Goal: Answer question/provide support

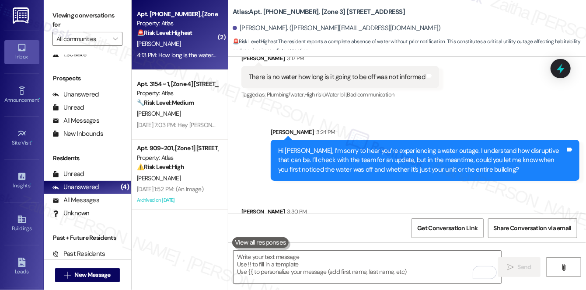
scroll to position [2771, 0]
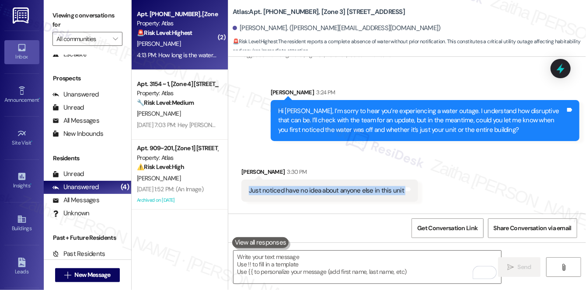
drag, startPoint x: 242, startPoint y: 133, endPoint x: 406, endPoint y: 140, distance: 163.3
click at [406, 180] on div "Just noticed have no idea about anyone else in this unit Tags and notes" at bounding box center [329, 191] width 177 height 22
copy div "Just noticed have no idea about anyone else in this unit Tags and notes Receive…"
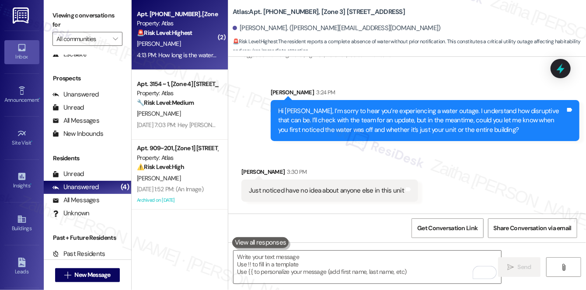
drag, startPoint x: 245, startPoint y: 195, endPoint x: 443, endPoint y: 194, distance: 198.2
click at [443, 222] on div "Received via SMS [PERSON_NAME] 4:13 PM How long is the water going to be off to…" at bounding box center [345, 246] width 220 height 48
copy div "How long is the water going to be off toilets has low water pressure Tags and n…"
drag, startPoint x: 238, startPoint y: 29, endPoint x: 286, endPoint y: 28, distance: 48.1
click at [286, 28] on div "[PERSON_NAME]. ([PERSON_NAME][EMAIL_ADDRESS][DOMAIN_NAME])" at bounding box center [337, 28] width 208 height 9
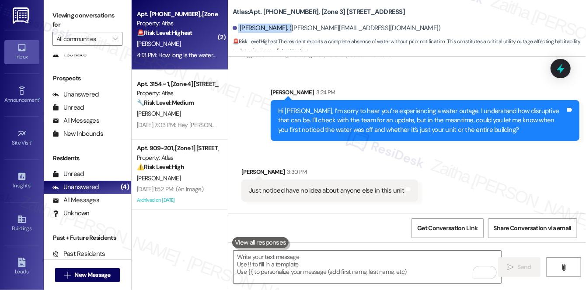
copy div "[PERSON_NAME]"
click at [501, 159] on div "Received via SMS [PERSON_NAME] 3:30 PM Just noticed have no idea about anyone e…" at bounding box center [407, 209] width 358 height 122
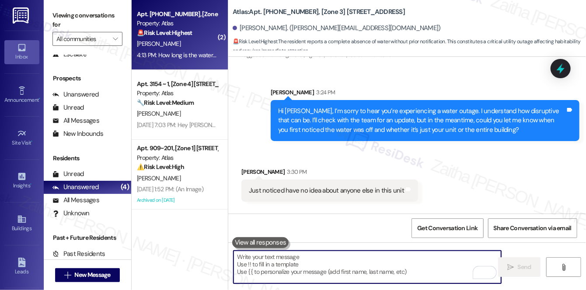
click at [294, 261] on textarea "To enrich screen reader interactions, please activate Accessibility in Grammarl…" at bounding box center [368, 267] width 268 height 33
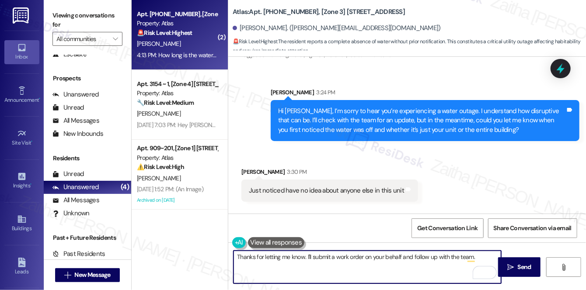
paste textarea "Do we have your permission to enter during your absence? Do you have pets that …"
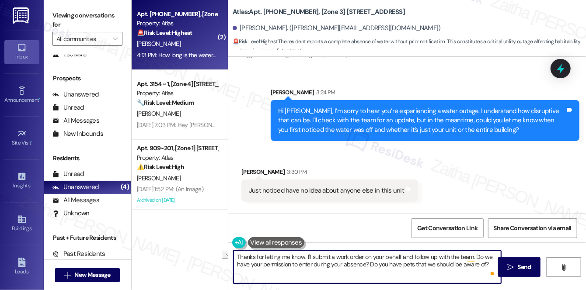
drag, startPoint x: 305, startPoint y: 255, endPoint x: 470, endPoint y: 250, distance: 164.6
click at [470, 250] on div "Thanks for letting me know. I'll submit a work order on your behalf and follow …" at bounding box center [407, 276] width 358 height 66
paste textarea "I’ll create a work order and follow up with the team to get more information ab…"
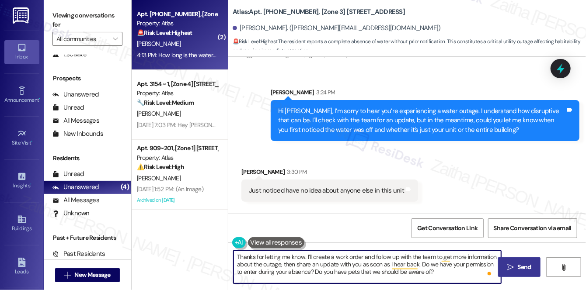
type textarea "Thanks for letting me know. I’ll create a work order and follow up with the tea…"
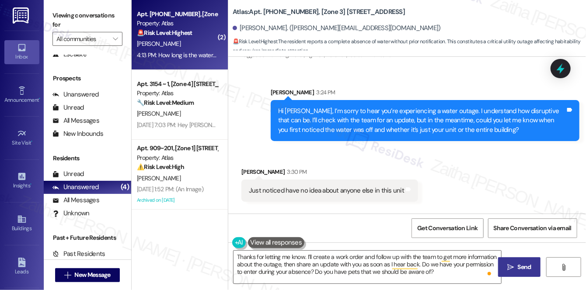
click at [518, 269] on span "Send" at bounding box center [525, 267] width 14 height 9
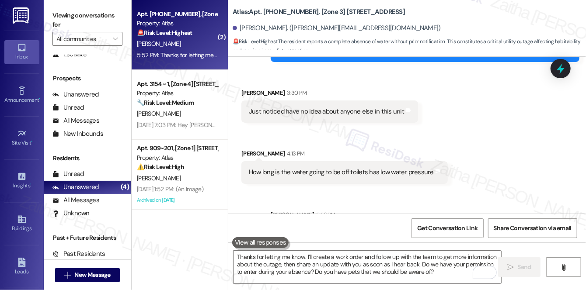
scroll to position [2851, 0]
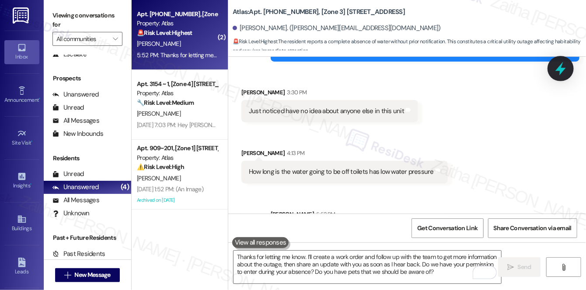
click at [560, 72] on icon at bounding box center [560, 68] width 15 height 15
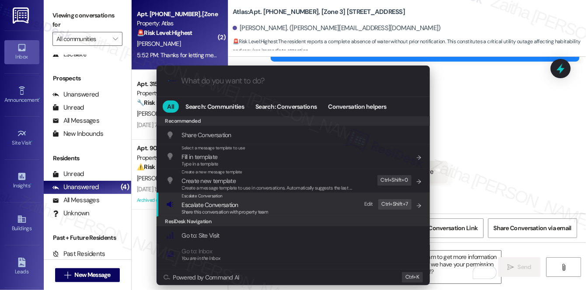
click at [209, 204] on span "Escalate Conversation" at bounding box center [210, 205] width 56 height 8
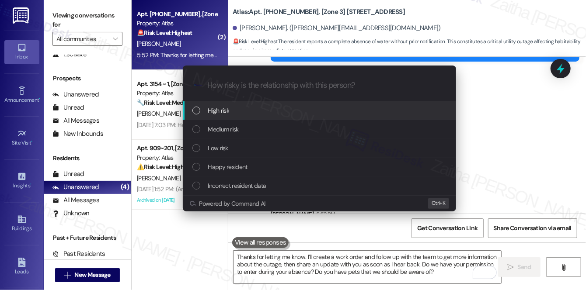
click at [245, 113] on div "High risk" at bounding box center [320, 111] width 256 height 10
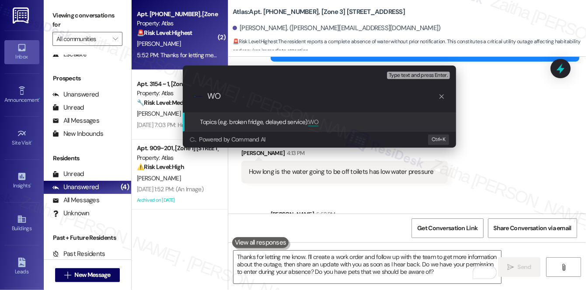
paste input "#168701"
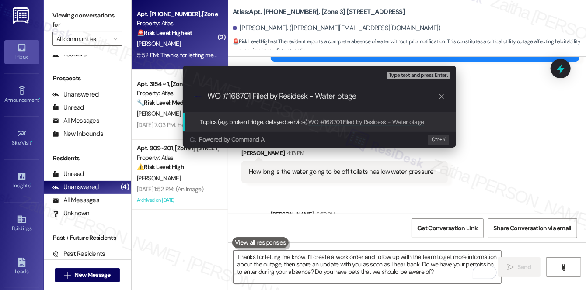
type input "WO #168701 Filed by Residesk - Water outage"
click at [360, 96] on input "WO #168701 Filed by Residesk - Water outage" at bounding box center [323, 96] width 231 height 9
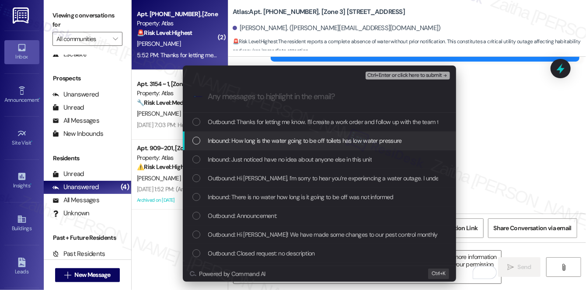
click at [332, 136] on span "Inbound: How long is the water going to be off toilets has low water pressure" at bounding box center [305, 141] width 194 height 10
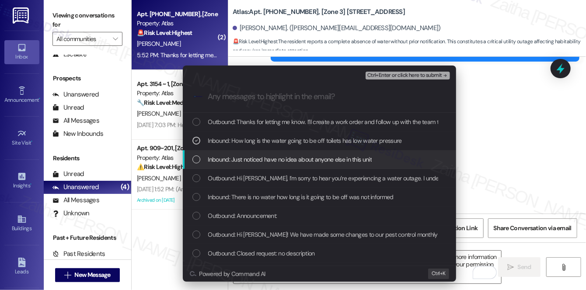
click at [312, 161] on span "Inbound: Just noticed have no idea about anyone else in this unit" at bounding box center [290, 160] width 164 height 10
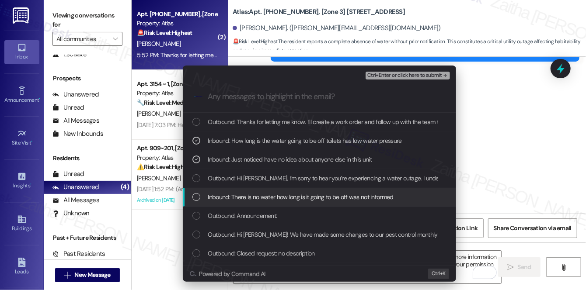
click at [312, 195] on span "Inbound: There is no water how long is it going to be off was not informed" at bounding box center [300, 197] width 185 height 10
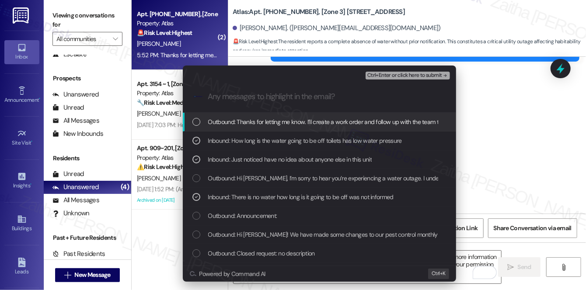
click at [397, 77] on span "Ctrl+Enter or click here to submit" at bounding box center [404, 76] width 75 height 6
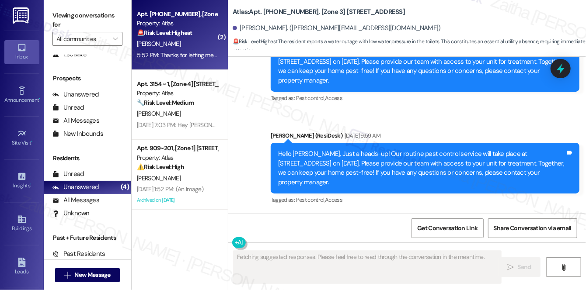
scroll to position [2819, 0]
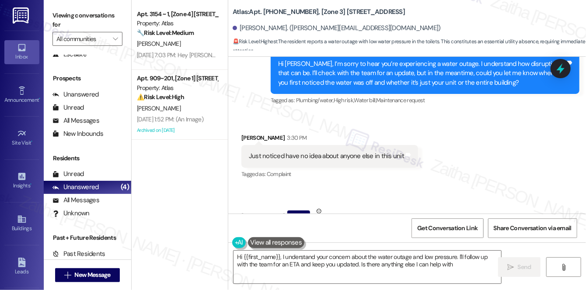
type textarea "Hi {{first_name}}, I understand your concern about the water outage and low pre…"
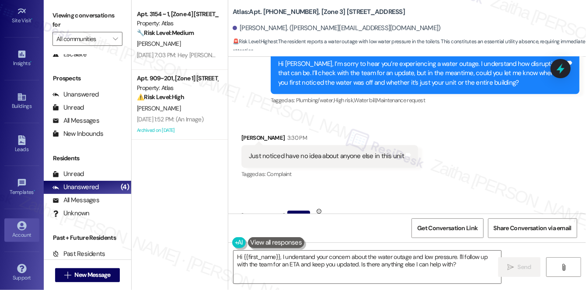
scroll to position [123, 0]
click at [16, 238] on link "Account" at bounding box center [21, 230] width 35 height 24
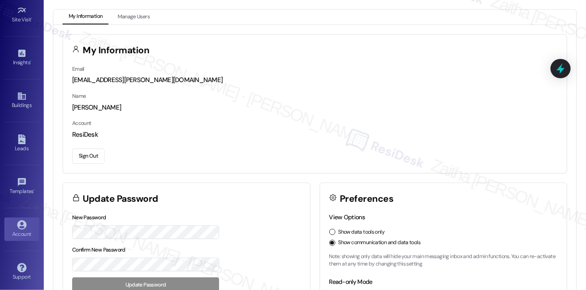
click at [81, 157] on button "Sign Out" at bounding box center [88, 156] width 32 height 15
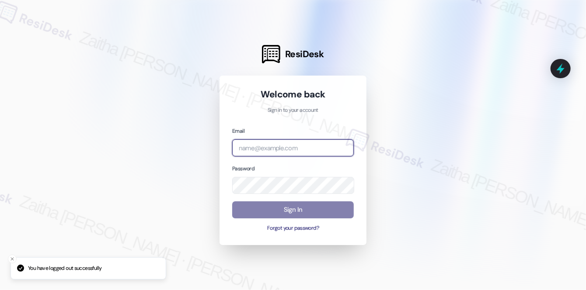
click at [295, 148] on input "email" at bounding box center [293, 148] width 122 height 17
click at [0, 290] on com-1password-button at bounding box center [0, 290] width 0 height 0
click at [268, 149] on input "brick" at bounding box center [293, 148] width 122 height 17
type input "[EMAIL_ADDRESS][PERSON_NAME][DOMAIN_NAME]"
